Goal: Task Accomplishment & Management: Manage account settings

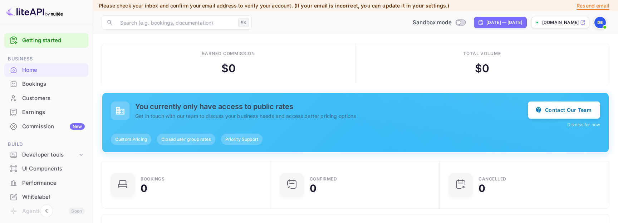
scroll to position [116, 165]
click at [60, 113] on div "Earnings" at bounding box center [53, 112] width 63 height 8
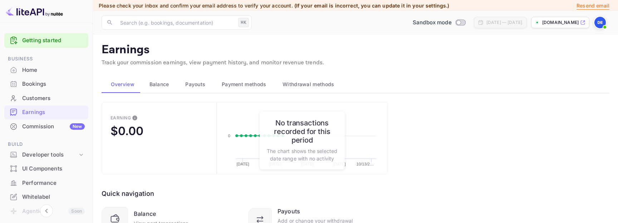
click at [315, 79] on button "Withdrawal methods" at bounding box center [307, 84] width 68 height 17
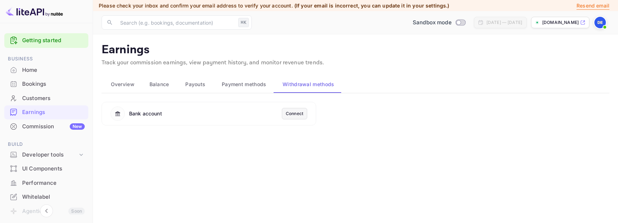
click at [300, 114] on div "Connect" at bounding box center [295, 113] width 18 height 6
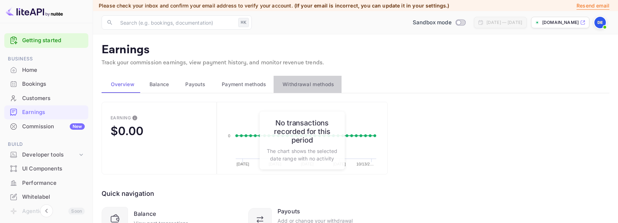
click at [317, 76] on button "Withdrawal methods" at bounding box center [307, 84] width 68 height 17
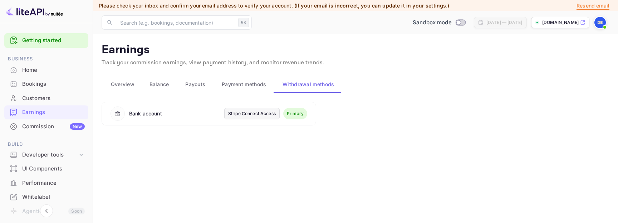
click at [290, 207] on main "Earnings Track your commission earnings, view payment history, and monitor reve…" at bounding box center [355, 128] width 525 height 189
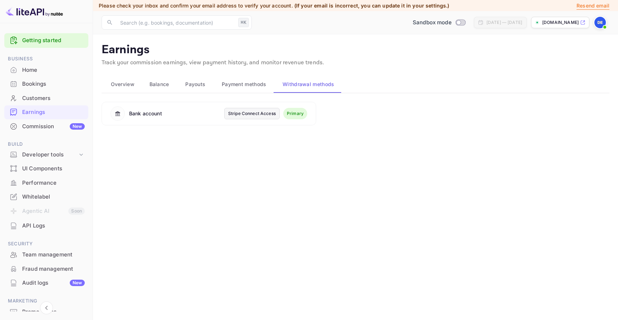
click at [605, 20] on div at bounding box center [599, 22] width 13 height 13
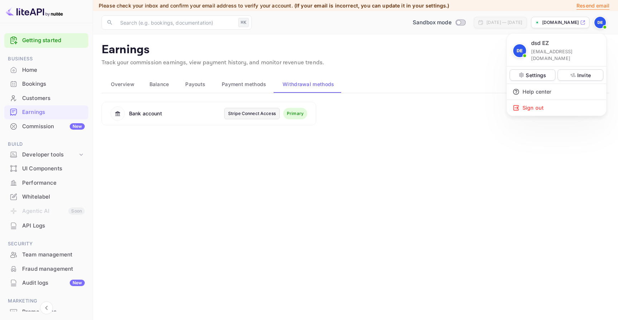
click at [597, 26] on div at bounding box center [309, 160] width 618 height 320
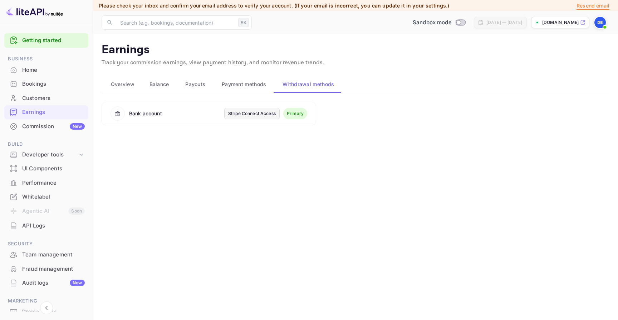
click at [604, 21] on img at bounding box center [599, 22] width 11 height 11
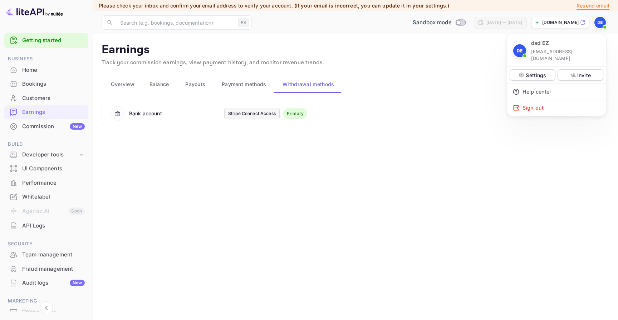
click at [604, 21] on div at bounding box center [309, 160] width 618 height 320
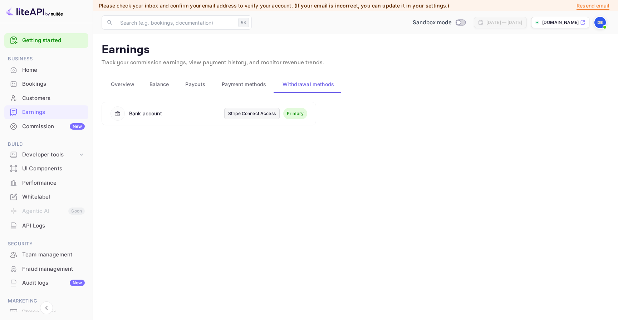
click at [554, 21] on p "[DOMAIN_NAME]" at bounding box center [560, 22] width 36 height 6
click at [451, 21] on input "Switch to Production mode" at bounding box center [458, 22] width 14 height 5
checkbox input "false"
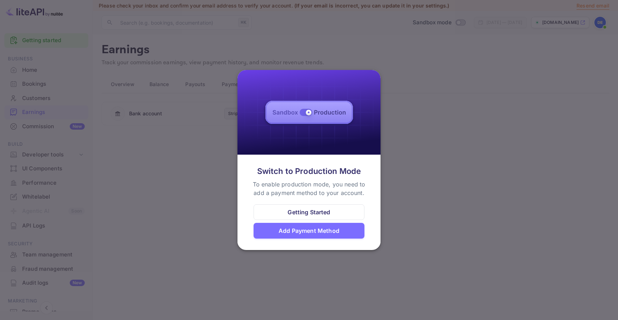
click at [400, 88] on div at bounding box center [309, 160] width 618 height 320
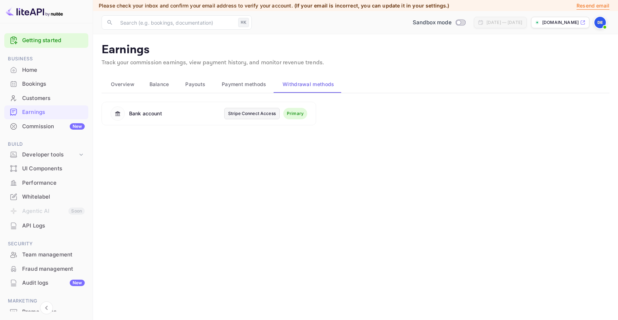
click at [257, 113] on div "Stripe Connect Access" at bounding box center [252, 113] width 48 height 6
